Goal: Information Seeking & Learning: Understand process/instructions

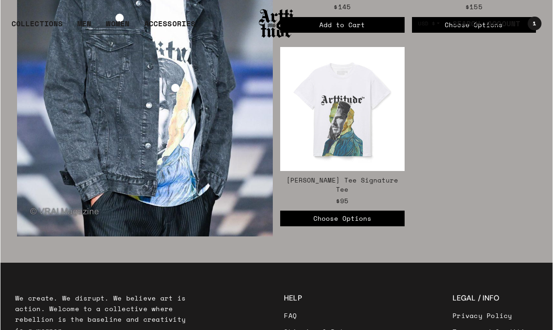
scroll to position [1449, 0]
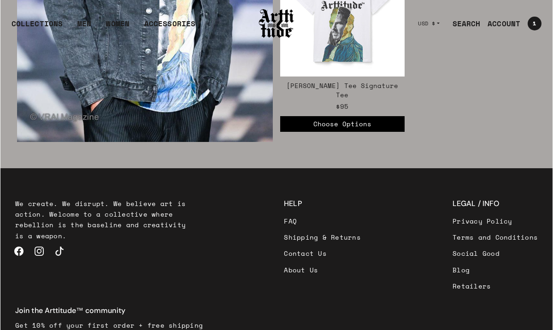
click at [284, 213] on link "FAQ" at bounding box center [322, 221] width 77 height 16
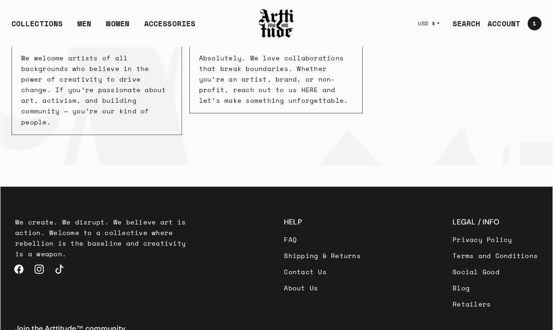
scroll to position [360, 0]
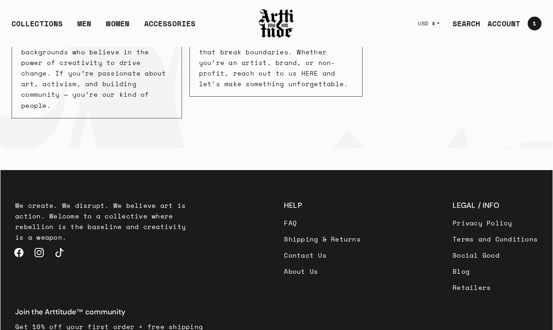
click at [284, 231] on link "Shipping & Returns" at bounding box center [322, 239] width 77 height 16
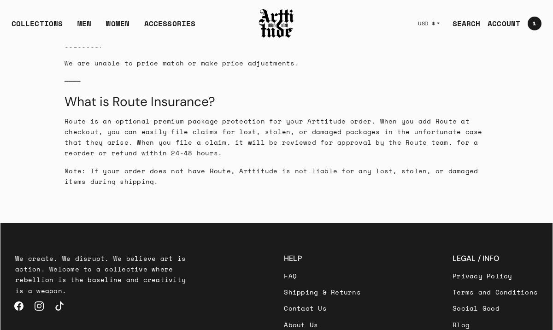
scroll to position [1095, 0]
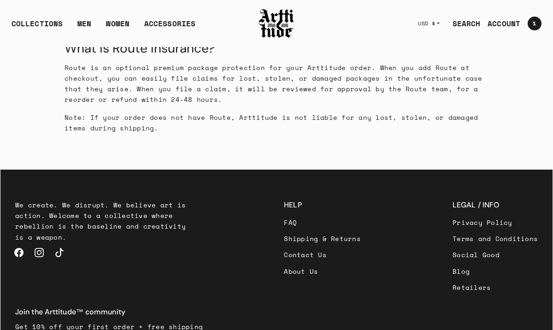
click at [284, 214] on link "FAQ" at bounding box center [322, 222] width 77 height 16
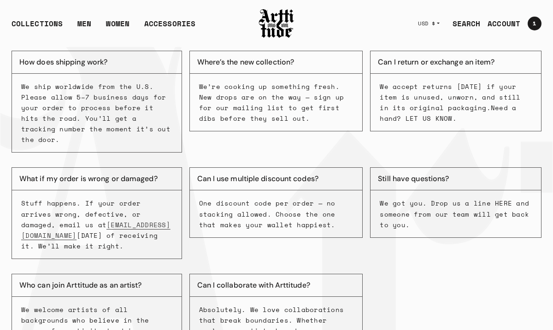
scroll to position [92, 0]
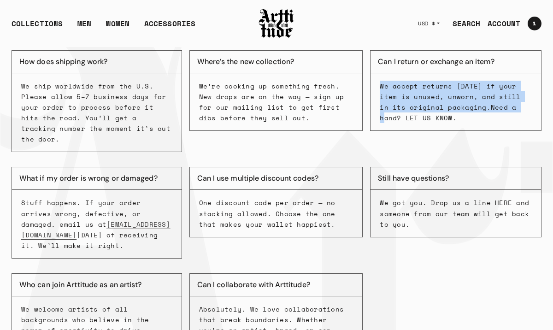
drag, startPoint x: 381, startPoint y: 85, endPoint x: 508, endPoint y: 109, distance: 129.1
click at [508, 109] on p "We accept returns within 30 days if your item is unused, unworn, and still in i…" at bounding box center [456, 102] width 152 height 42
copy p "We accept returns within 30 days if your item is unused, unworn, and still in i…"
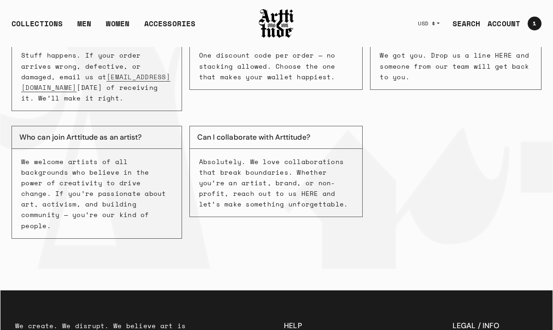
scroll to position [360, 0]
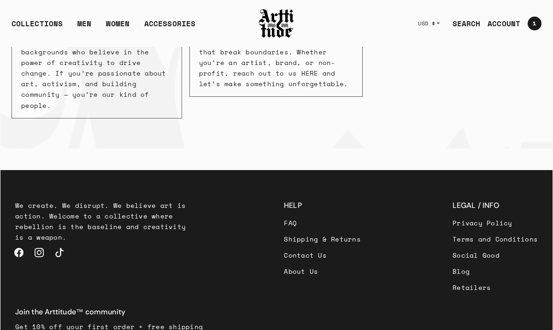
click at [284, 231] on link "Shipping & Returns" at bounding box center [322, 239] width 77 height 16
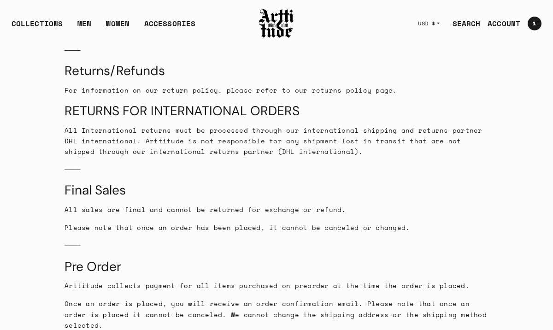
scroll to position [771, 0]
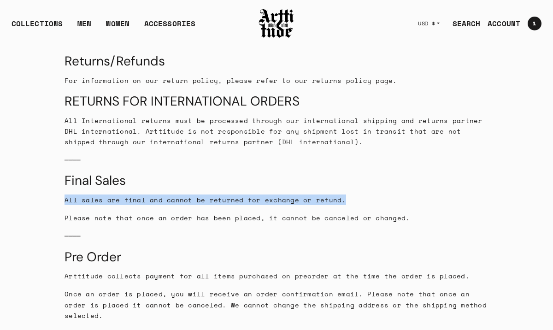
drag, startPoint x: 65, startPoint y: 189, endPoint x: 342, endPoint y: 188, distance: 276.7
click at [342, 195] on p "All sales are final and cannot be returned for exchange or refund." at bounding box center [277, 200] width 424 height 11
copy span "All sales are final and cannot be returned for exchange or refund."
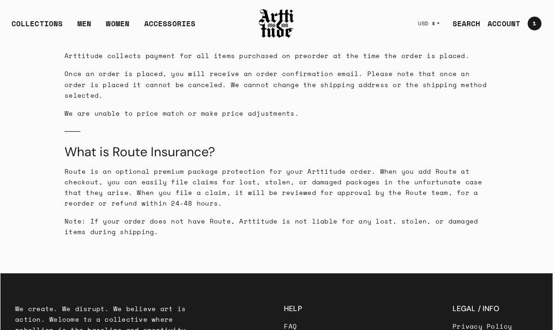
scroll to position [1095, 0]
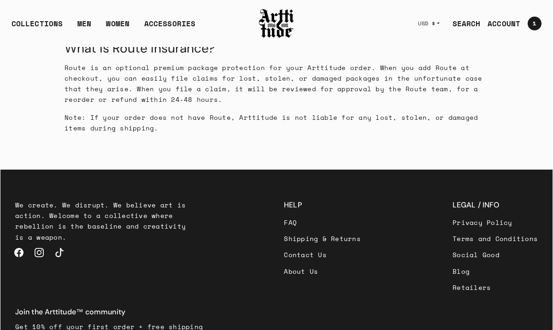
click at [284, 214] on link "FAQ" at bounding box center [322, 222] width 77 height 16
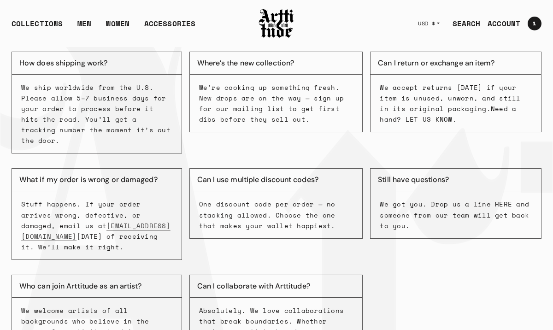
scroll to position [91, 0]
drag, startPoint x: 118, startPoint y: 62, endPoint x: 40, endPoint y: 60, distance: 77.9
click at [40, 60] on button "How does shipping work?" at bounding box center [97, 62] width 171 height 23
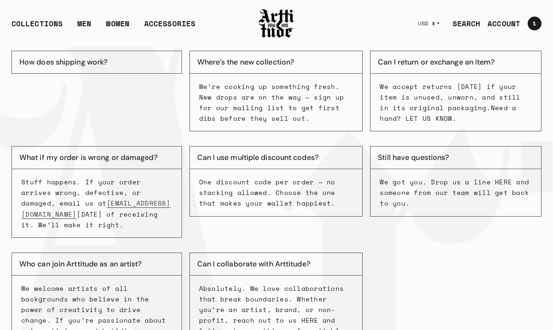
click at [89, 62] on button "How does shipping work?" at bounding box center [97, 62] width 171 height 23
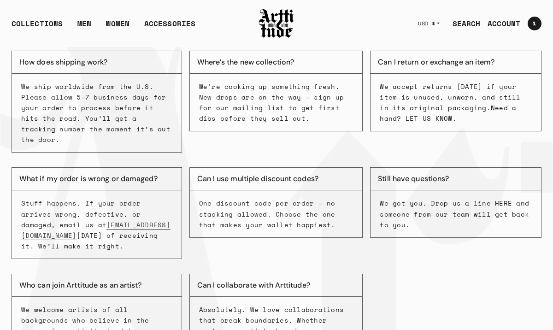
click at [85, 61] on button "How does shipping work?" at bounding box center [97, 62] width 171 height 23
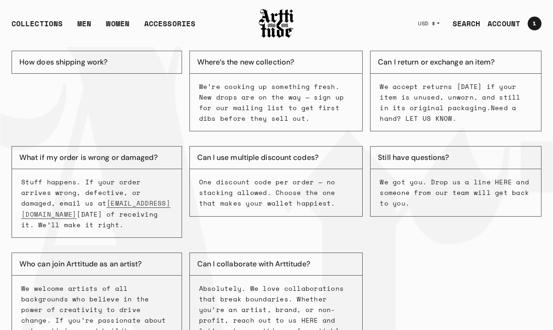
click at [85, 62] on button "How does shipping work?" at bounding box center [97, 62] width 171 height 23
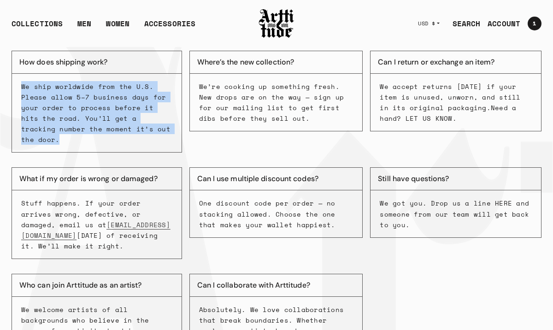
drag, startPoint x: 21, startPoint y: 85, endPoint x: 170, endPoint y: 137, distance: 157.7
click at [170, 137] on div "We ship worldwide from the U.S. Please allow 5–7 business days for your order t…" at bounding box center [97, 113] width 170 height 79
copy p "We ship worldwide from the U.S. Please allow 5–7 business days for your order t…"
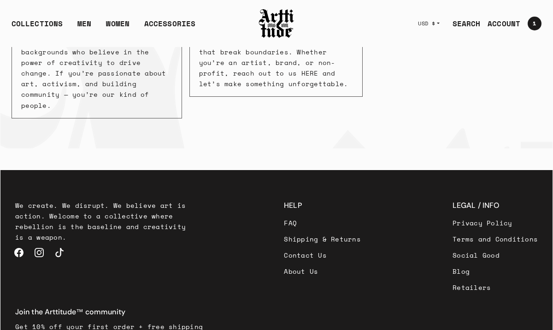
click at [284, 231] on link "Shipping & Returns" at bounding box center [322, 239] width 77 height 16
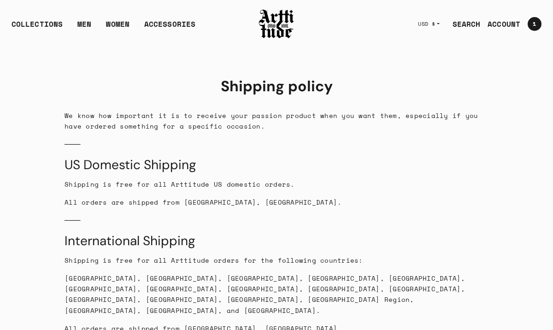
scroll to position [68, 0]
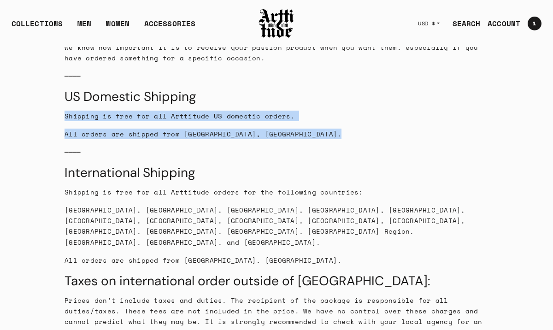
drag, startPoint x: 65, startPoint y: 117, endPoint x: 276, endPoint y: 139, distance: 212.4
copy div "Shipping is free for all Arttitude US domestic orders. All orders are shipped f…"
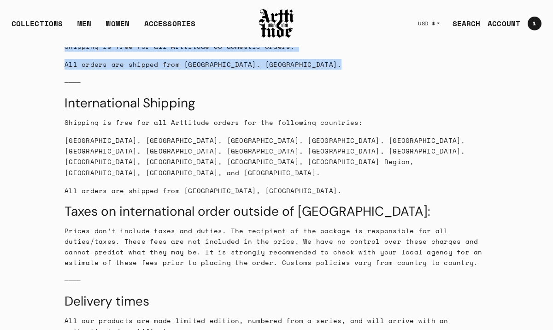
scroll to position [156, 0]
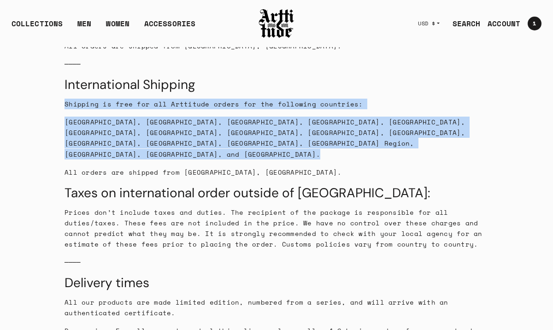
drag, startPoint x: 65, startPoint y: 103, endPoint x: 131, endPoint y: 149, distance: 81.1
copy div "Shipping is free for all Arttitude orders for the following countries: France, …"
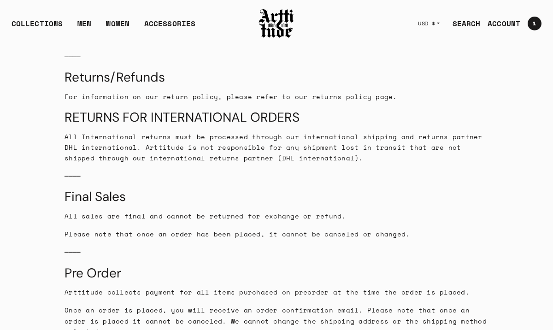
scroll to position [747, 0]
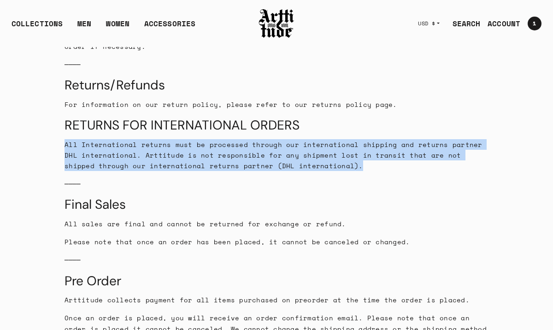
drag, startPoint x: 65, startPoint y: 134, endPoint x: 323, endPoint y: 158, distance: 258.9
click at [323, 158] on p "All International returns must be processed through our international shipping …" at bounding box center [277, 155] width 424 height 32
copy span "All International returns must be processed through our international shipping …"
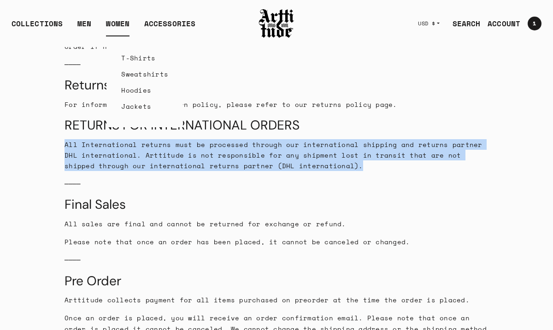
click at [123, 23] on link "WOMEN" at bounding box center [118, 27] width 24 height 18
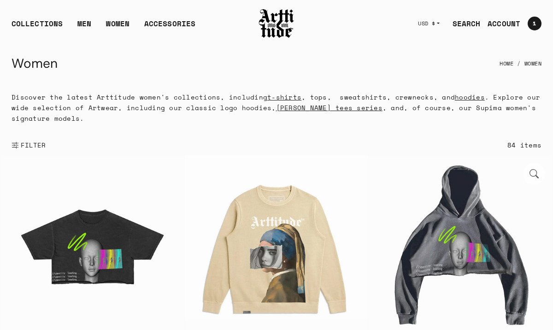
click at [467, 213] on img at bounding box center [461, 247] width 184 height 184
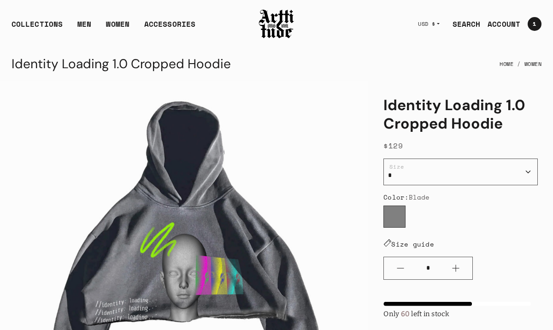
scroll to position [66, 0]
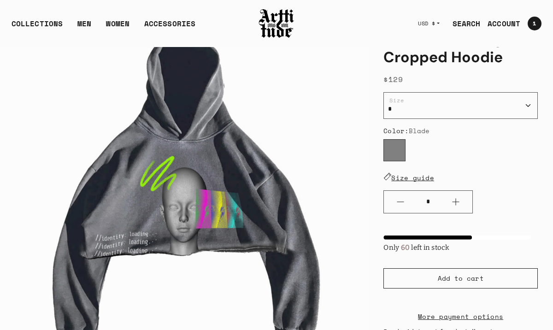
click at [404, 178] on link "Size guide" at bounding box center [409, 178] width 51 height 10
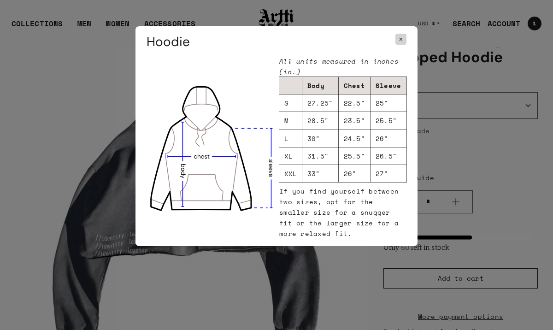
click at [493, 157] on div "× Hoodie All units measured in inches (in.) Body Chest Sleeve S 27.25" 22.5" 25…" at bounding box center [276, 165] width 553 height 330
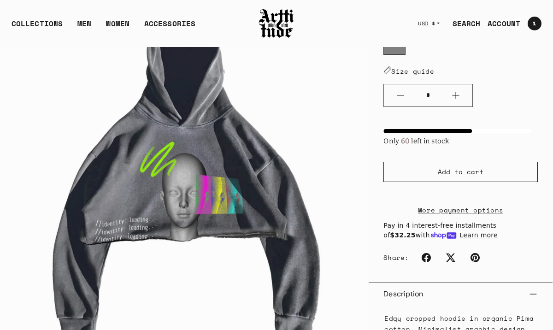
scroll to position [174, 0]
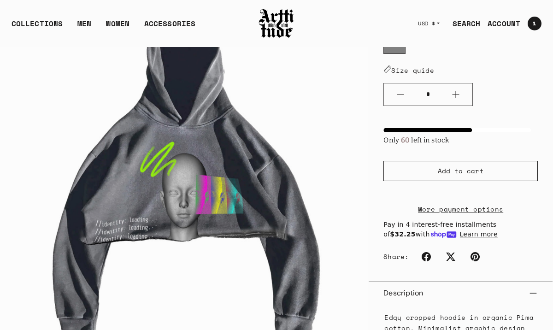
click at [472, 214] on link "More payment options" at bounding box center [461, 209] width 154 height 11
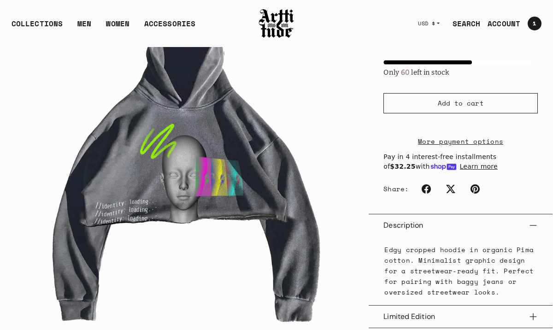
scroll to position [243, 0]
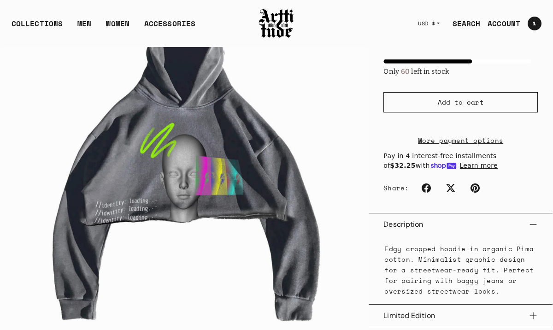
click at [460, 171] on button "Learn more" at bounding box center [479, 166] width 38 height 10
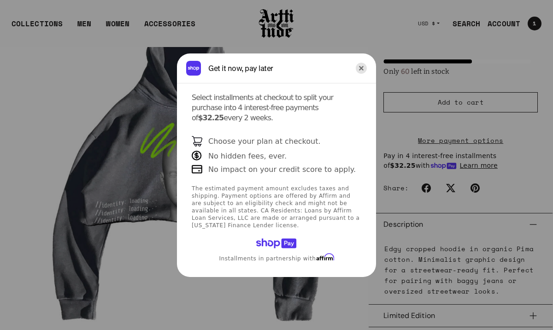
click at [363, 74] on icon "Close" at bounding box center [361, 68] width 11 height 11
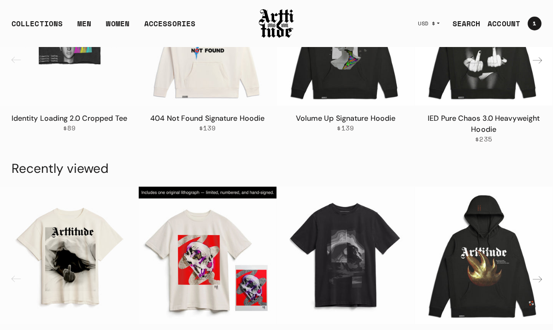
scroll to position [1248, 0]
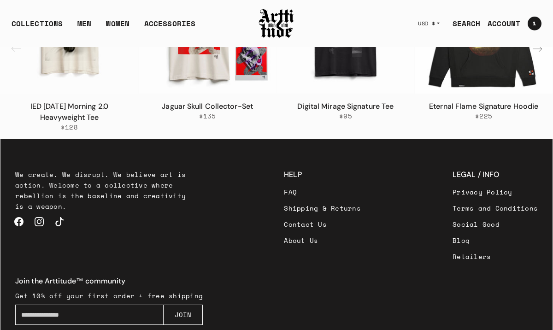
click at [284, 200] on link "FAQ" at bounding box center [322, 192] width 77 height 16
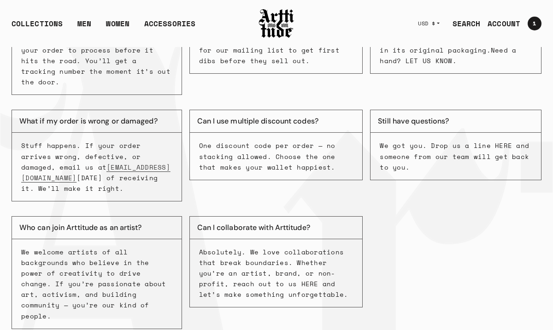
scroll to position [152, 0]
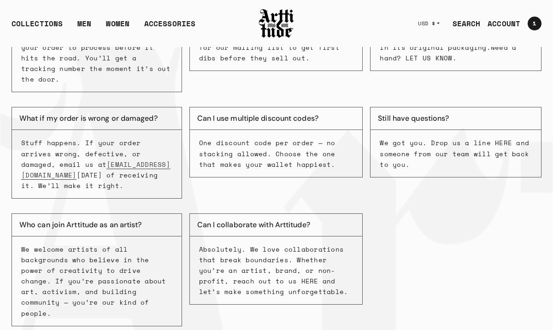
click at [499, 137] on p "We got you. Drop us a line HERE and someone from our team will get back to you." at bounding box center [456, 153] width 152 height 32
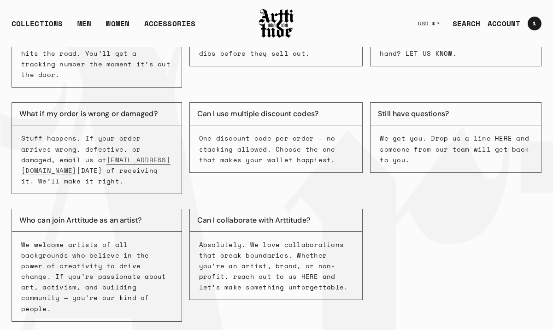
scroll to position [154, 0]
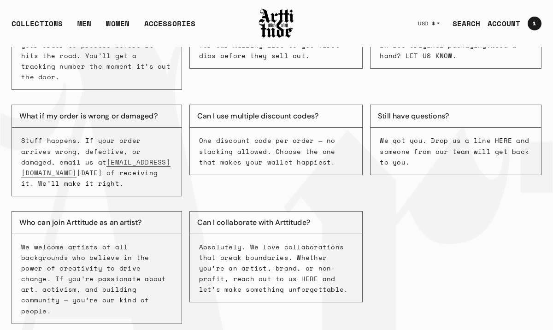
click at [196, 105] on button "Can I use multiple discount codes?" at bounding box center [277, 116] width 174 height 23
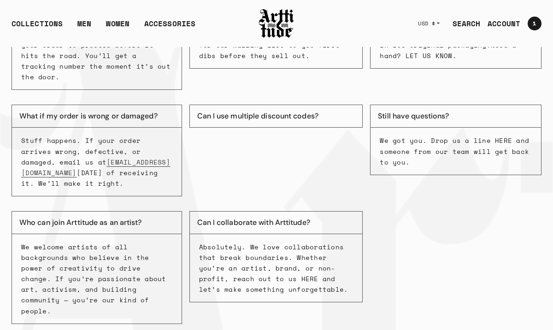
click at [201, 105] on button "Can I use multiple discount codes?" at bounding box center [277, 116] width 174 height 23
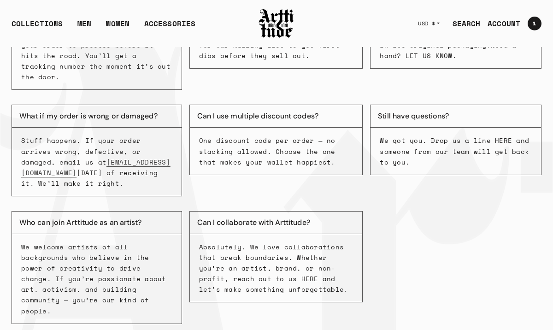
drag, startPoint x: 334, startPoint y: 103, endPoint x: 202, endPoint y: 102, distance: 132.4
click at [202, 105] on button "Can I use multiple discount codes?" at bounding box center [277, 116] width 174 height 23
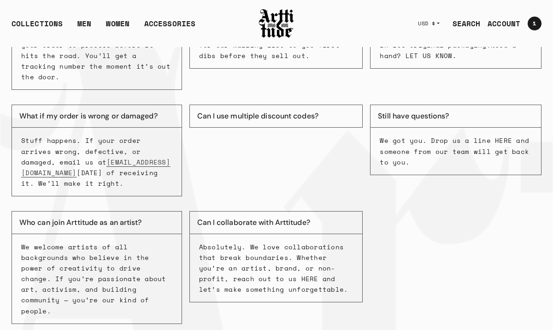
click at [220, 105] on button "Can I use multiple discount codes?" at bounding box center [277, 116] width 174 height 23
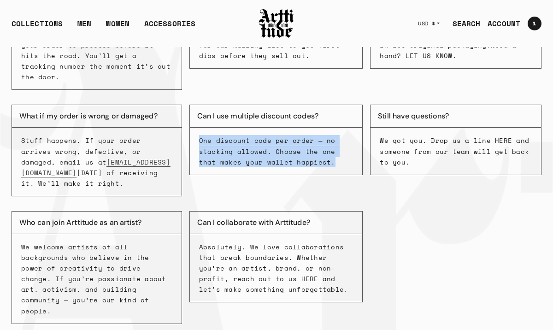
drag, startPoint x: 315, startPoint y: 155, endPoint x: 194, endPoint y: 130, distance: 123.5
click at [194, 130] on div "One discount code per order — no stacking allowed. Choose the one that makes yo…" at bounding box center [276, 151] width 173 height 47
copy p "One discount code per order — no stacking allowed. Choose the one that makes yo…"
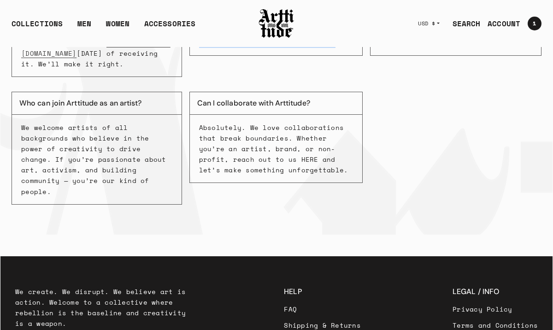
scroll to position [274, 0]
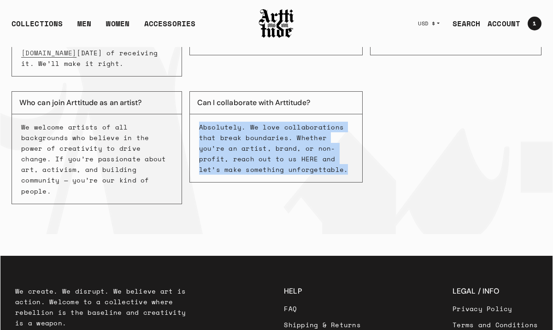
drag, startPoint x: 200, startPoint y: 114, endPoint x: 313, endPoint y: 160, distance: 121.3
click at [313, 160] on p "Absolutely. We love collaborations that break boundaries. Whether you’re an art…" at bounding box center [276, 148] width 154 height 53
copy p "Absolutely. We love collaborations that break boundaries. Whether you’re an art…"
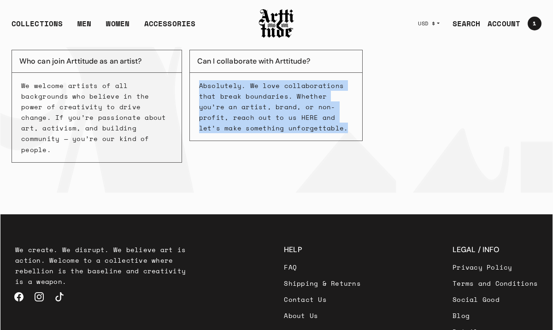
scroll to position [333, 0]
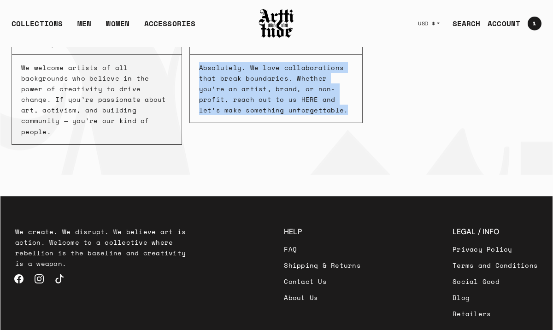
click at [453, 306] on link "Retailers" at bounding box center [495, 314] width 85 height 16
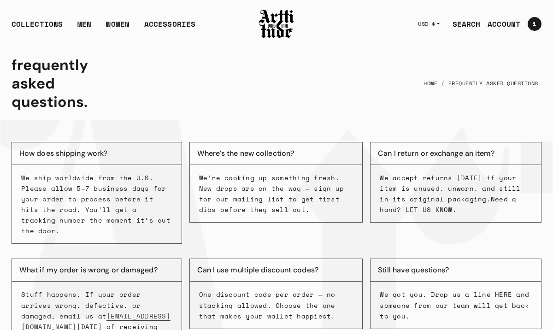
scroll to position [333, 0]
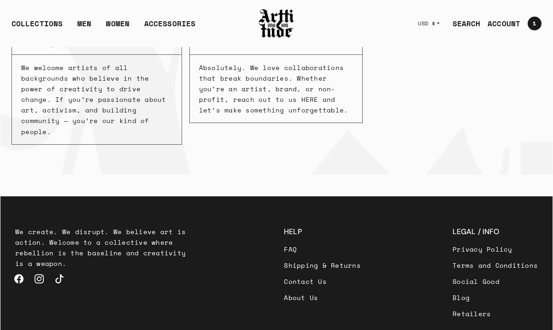
click at [453, 257] on link "Terms and Conditions" at bounding box center [495, 265] width 85 height 16
click at [453, 241] on link "Privacy Policy" at bounding box center [495, 249] width 85 height 16
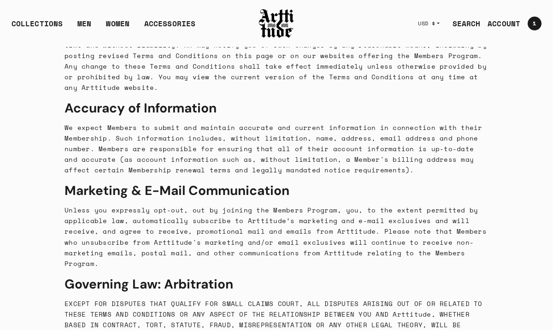
scroll to position [5673, 0]
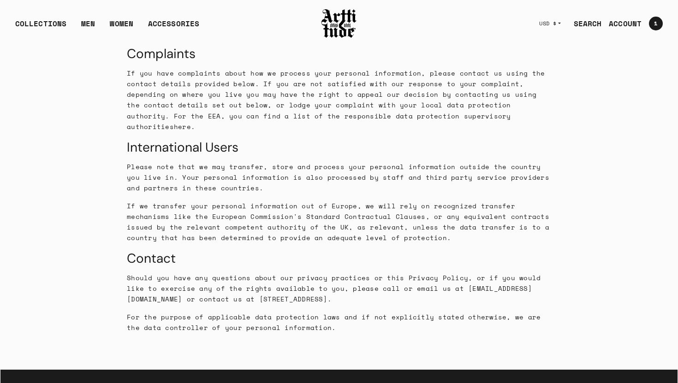
scroll to position [3105, 0]
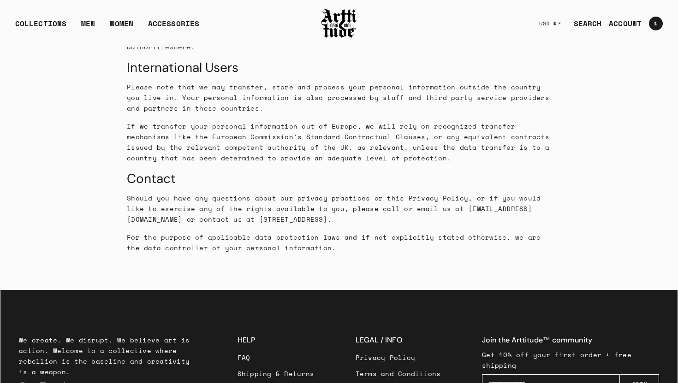
click at [269, 330] on link "Contact Us" at bounding box center [275, 390] width 77 height 16
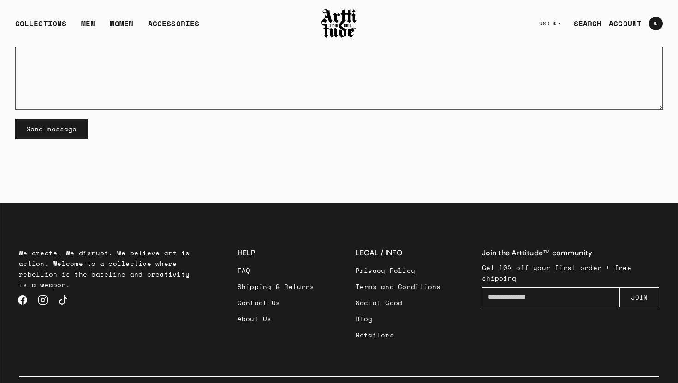
scroll to position [148, 0]
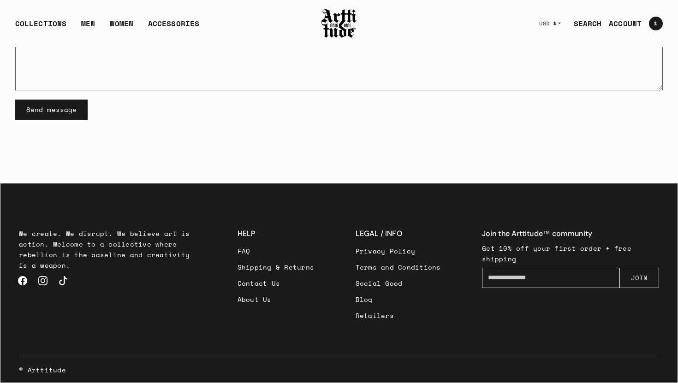
click at [242, 251] on link "FAQ" at bounding box center [275, 251] width 77 height 16
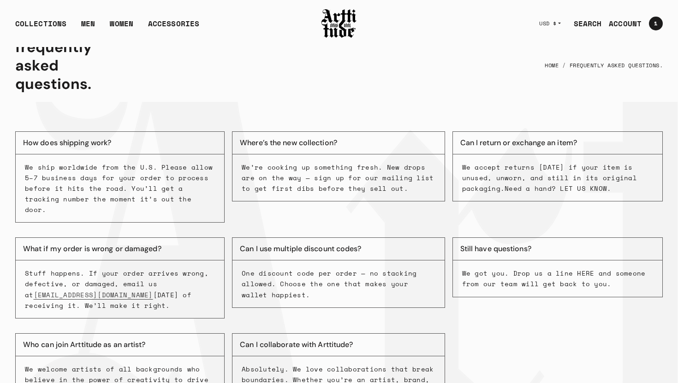
scroll to position [16, 0]
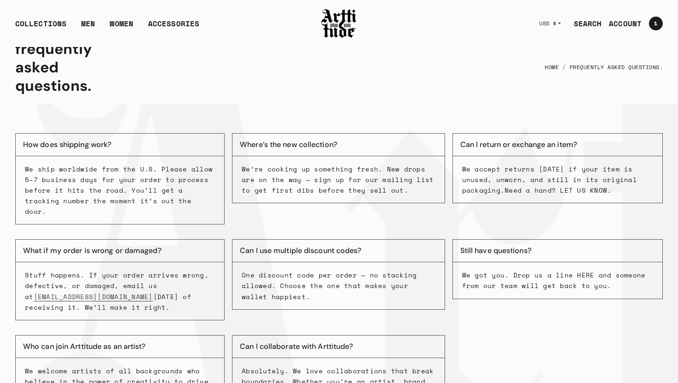
drag, startPoint x: 239, startPoint y: 142, endPoint x: 388, endPoint y: 195, distance: 157.8
click at [388, 195] on div "Where’s the new collection? We’re cooking up something fresh. New drops are on …" at bounding box center [338, 178] width 213 height 91
click at [390, 194] on p "We’re cooking up something fresh. New drops are on the way — sign up for our ma…" at bounding box center [338, 180] width 193 height 32
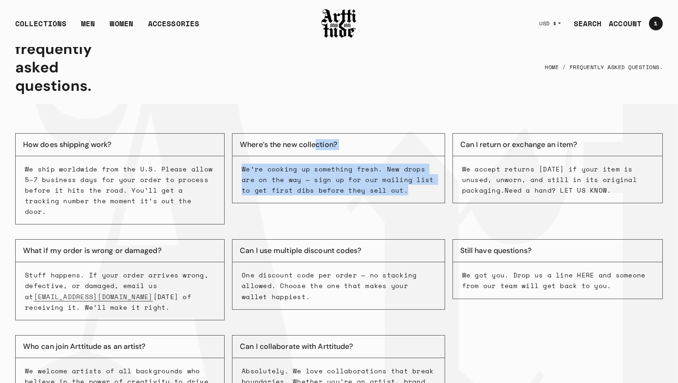
drag, startPoint x: 388, startPoint y: 192, endPoint x: 235, endPoint y: 142, distance: 161.1
click at [235, 142] on div "Where’s the new collection? We’re cooking up something fresh. New drops are on …" at bounding box center [338, 178] width 213 height 91
copy div "Where’s the new collection? We’re cooking up something fresh. New drops are on …"
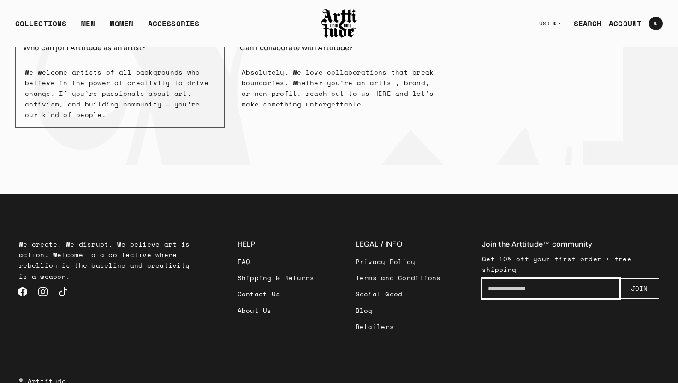
click at [527, 279] on input "Enter your email" at bounding box center [551, 289] width 138 height 20
click at [492, 310] on div "Join the Arttitude™ community Get 10% off your first order + free shipping Ente…" at bounding box center [570, 286] width 177 height 95
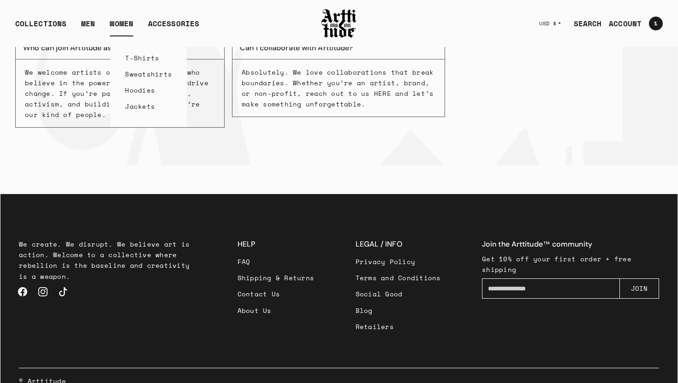
scroll to position [0, 0]
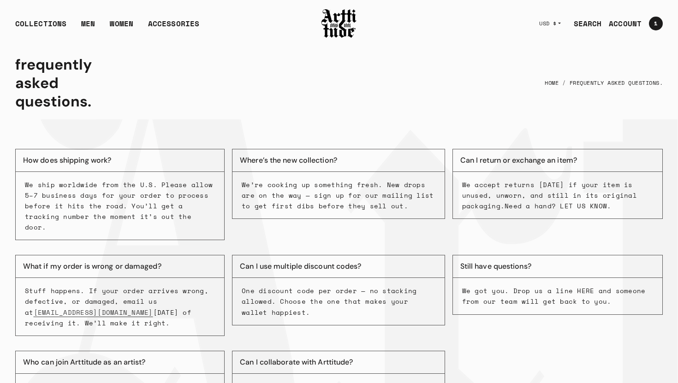
click at [334, 21] on img at bounding box center [339, 23] width 37 height 31
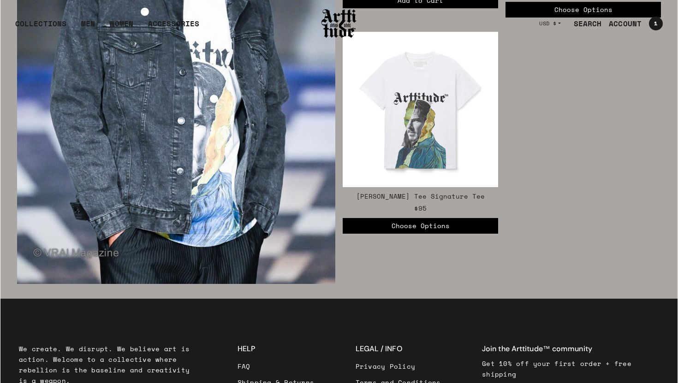
scroll to position [1647, 0]
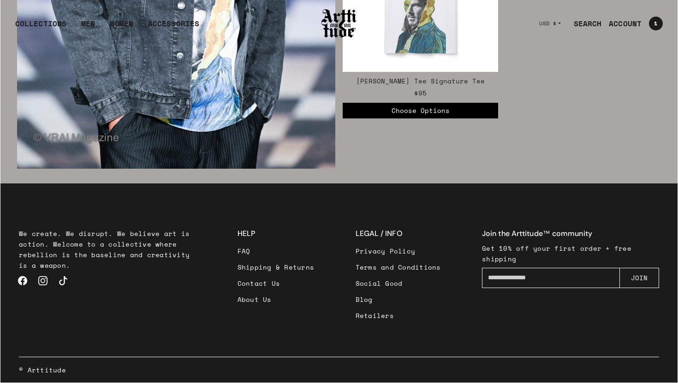
click at [398, 268] on link "Terms and Conditions" at bounding box center [398, 267] width 85 height 16
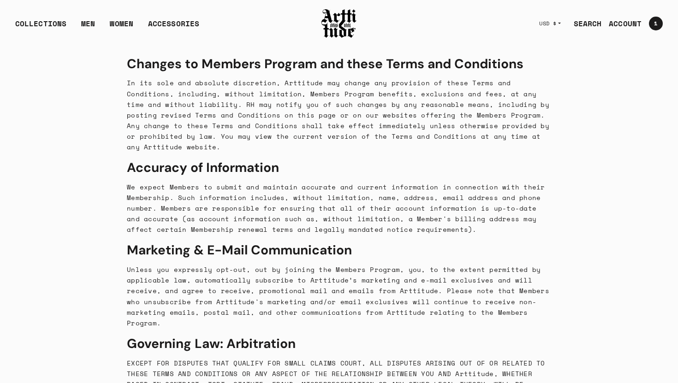
scroll to position [6093, 0]
